Goal: Task Accomplishment & Management: Manage account settings

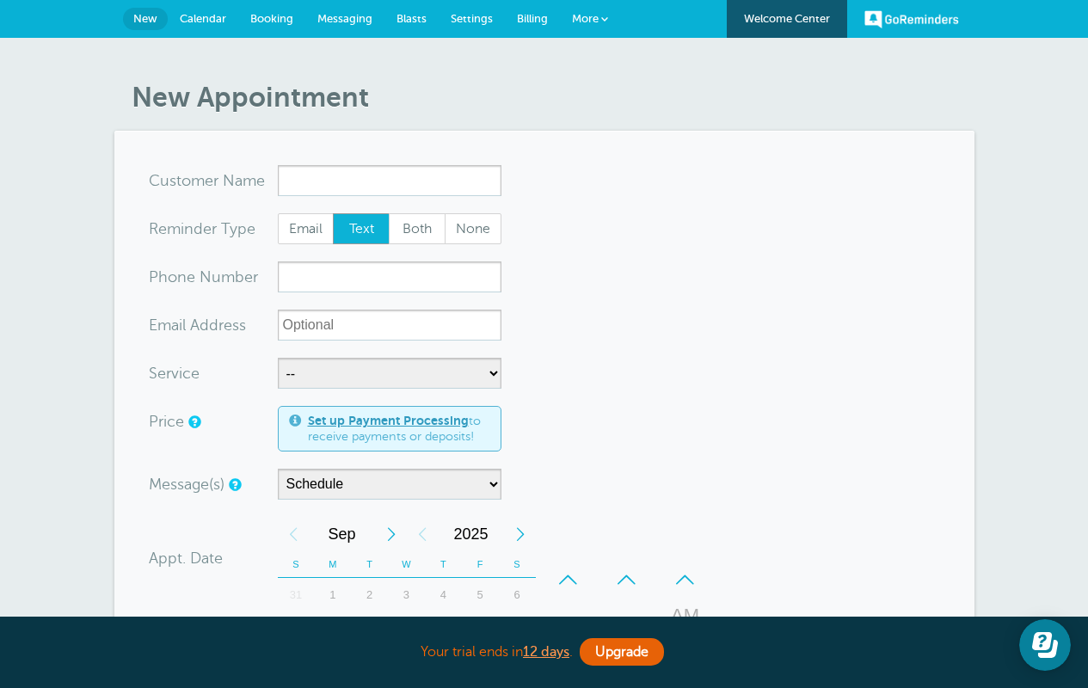
click at [358, 21] on span "Messaging" at bounding box center [344, 18] width 55 height 13
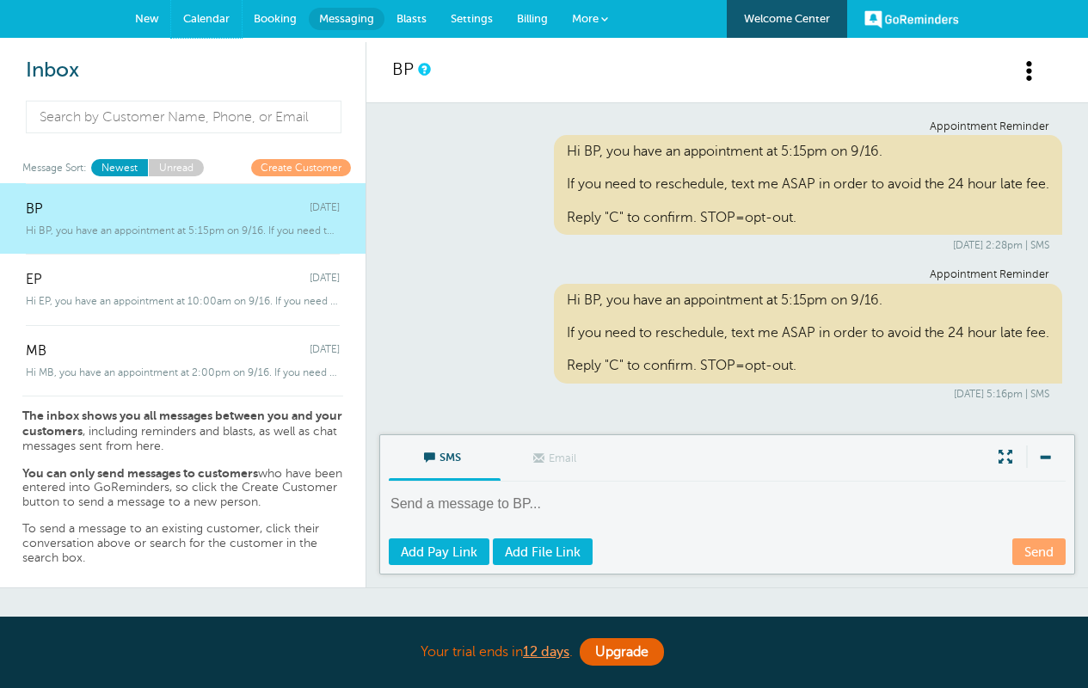
click at [218, 22] on span "Calendar" at bounding box center [206, 18] width 46 height 13
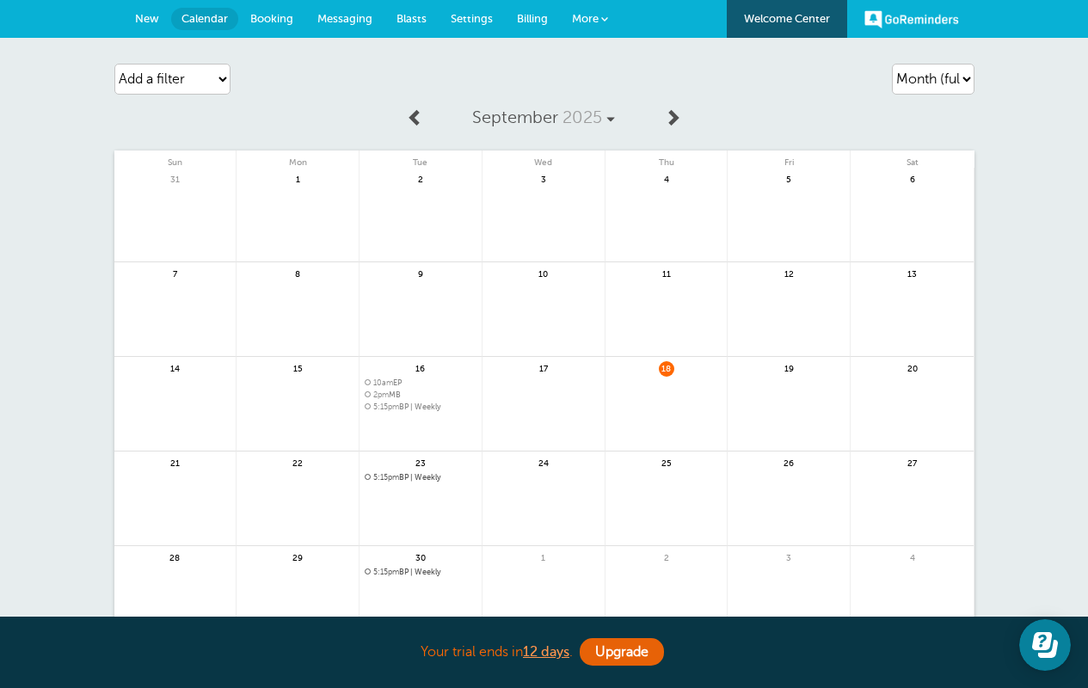
click at [415, 477] on span "5:15pm BP | Weekly" at bounding box center [421, 477] width 112 height 9
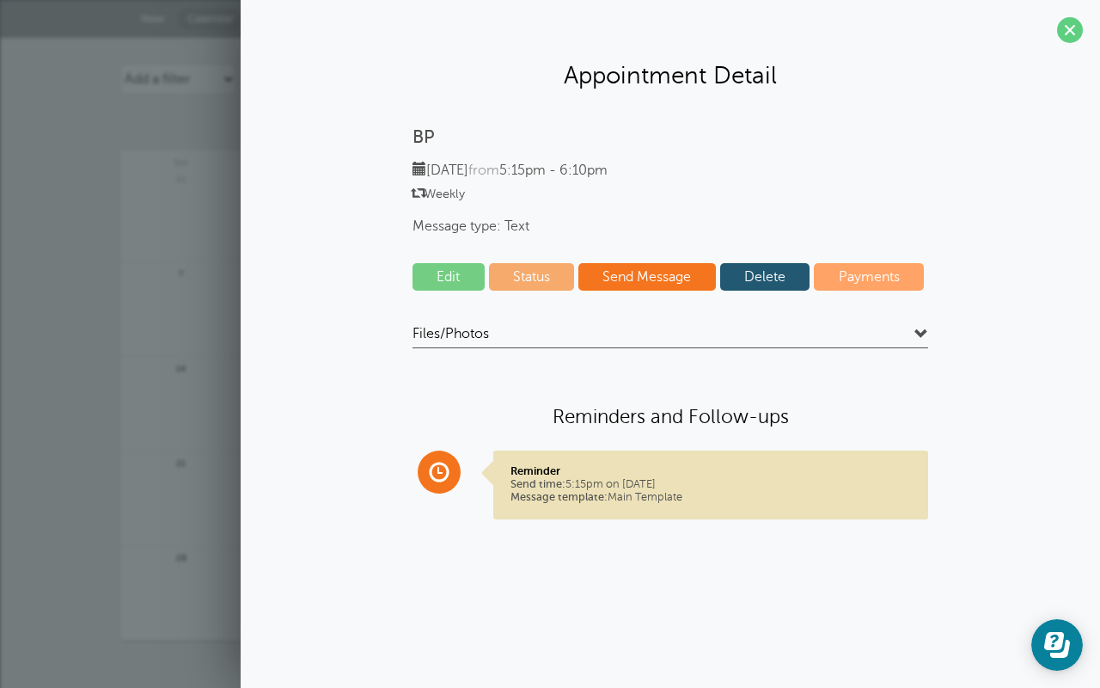
click at [786, 272] on link "Delete" at bounding box center [765, 277] width 90 height 28
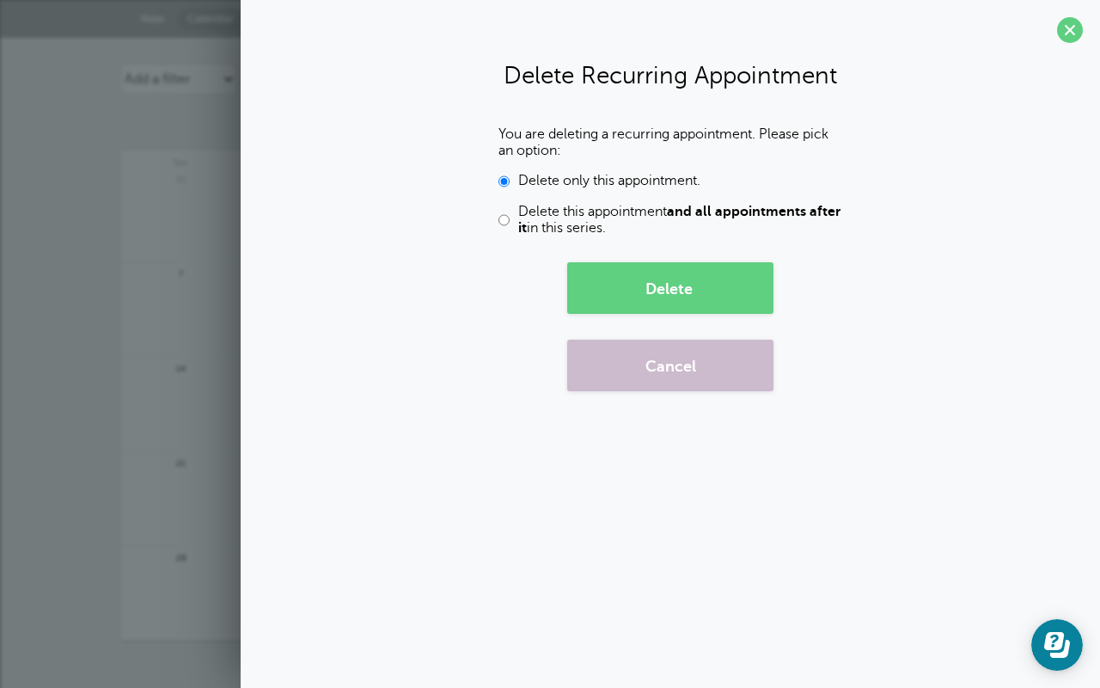
click at [503, 221] on input "Delete this appointment and all appointments after it in this series." at bounding box center [504, 220] width 11 height 33
radio input "true"
click at [702, 289] on button "Delete" at bounding box center [670, 288] width 206 height 52
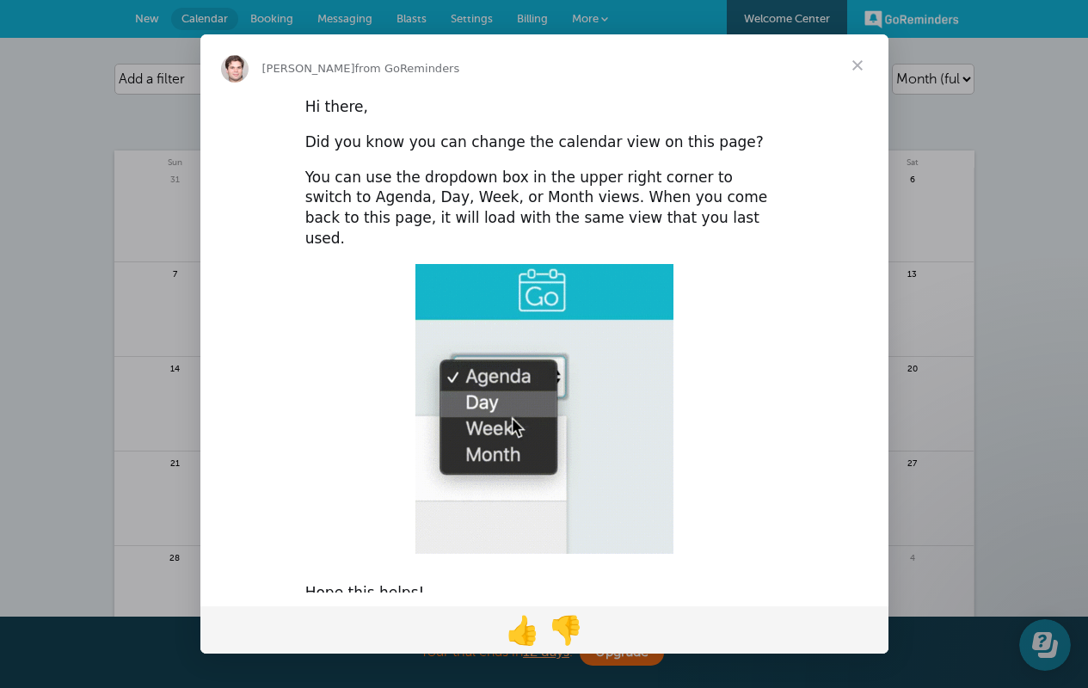
click at [863, 66] on span "Close" at bounding box center [857, 65] width 62 height 62
